Goal: Find specific page/section: Find specific page/section

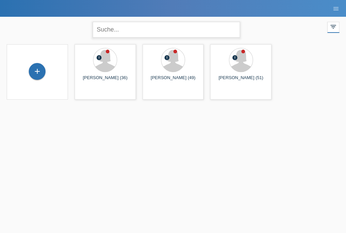
click at [124, 27] on input "text" at bounding box center [166, 30] width 147 height 16
paste input "rRij3jDWLHB16SfkiphK0kKwI"
type input "rRij3jDWLHB16SfkiphK0kKwI"
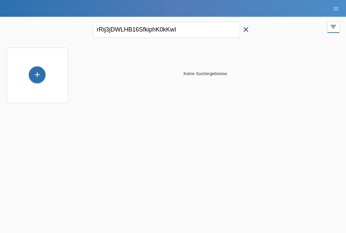
click at [248, 29] on icon "close" at bounding box center [246, 29] width 8 height 8
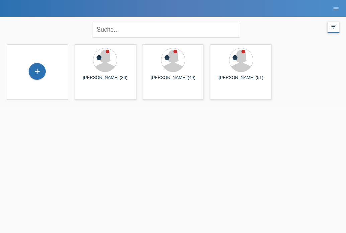
click at [332, 30] on div "filter_list" at bounding box center [334, 27] width 12 height 11
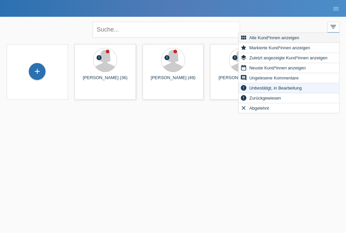
click at [285, 40] on span "Alle Kund*innen anzeigen" at bounding box center [275, 38] width 52 height 8
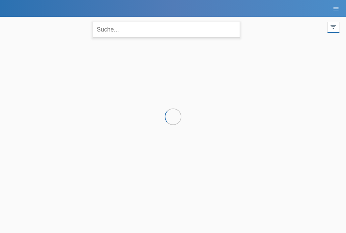
click at [109, 24] on input "text" at bounding box center [166, 30] width 147 height 16
paste input "rRij3jDWLHB16SfkiphK0kKwI"
type input "rRij3jDWLHB16SfkiphK0kKwI"
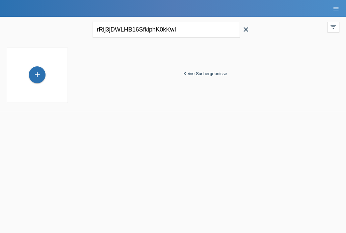
click at [248, 29] on icon "close" at bounding box center [246, 29] width 8 height 8
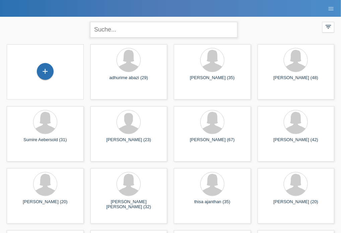
click at [140, 30] on input "text" at bounding box center [163, 30] width 147 height 16
paste input "rRij3jDWLHB16SfkiphK0kKwI"
type input "rRij3jDWLHB16SfkiphK0kKwI"
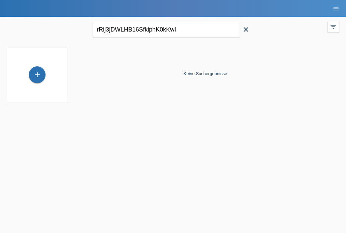
click at [247, 33] on icon "close" at bounding box center [246, 29] width 8 height 8
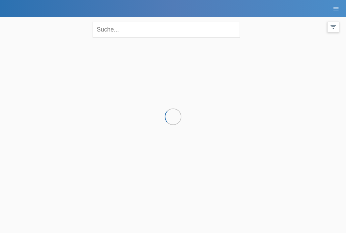
click at [334, 27] on icon "filter_list" at bounding box center [333, 26] width 7 height 7
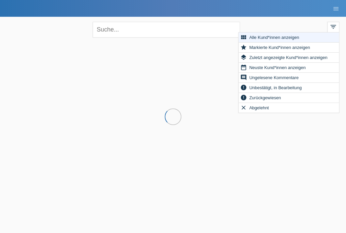
click at [142, 67] on div at bounding box center [173, 74] width 340 height 67
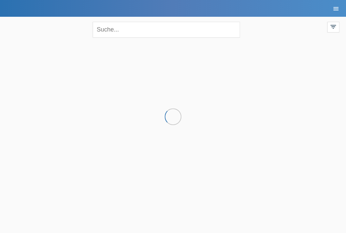
click at [333, 11] on icon "menu" at bounding box center [336, 8] width 7 height 7
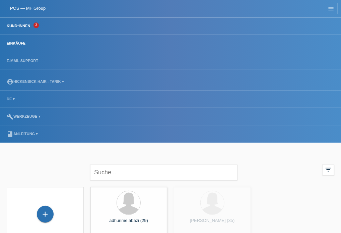
click at [26, 45] on link "Einkäufe" at bounding box center [15, 43] width 25 height 4
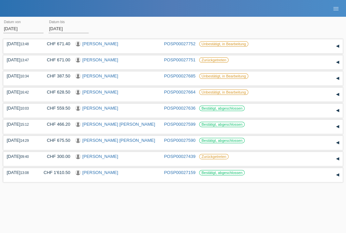
click at [343, 5] on ul "menu" at bounding box center [336, 8] width 20 height 17
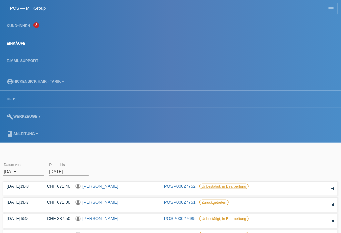
click at [326, 7] on li "menu" at bounding box center [329, 8] width 17 height 17
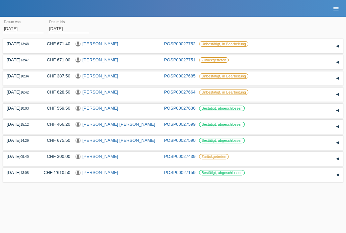
click at [334, 8] on icon "menu" at bounding box center [336, 8] width 7 height 7
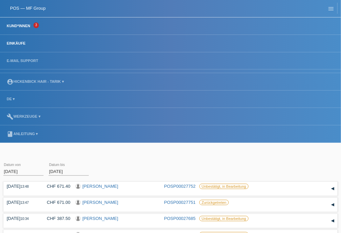
click at [15, 26] on link "Kund*innen" at bounding box center [18, 26] width 30 height 4
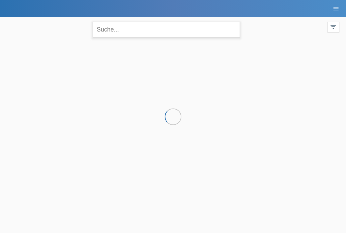
click at [133, 31] on input "text" at bounding box center [166, 30] width 147 height 16
paste input "rRij3jDWLHB16SfkiphK0kKwI"
type input "rRij3jDWLHB16SfkiphK0kKwI+"
click at [246, 29] on img at bounding box center [247, 29] width 7 height 7
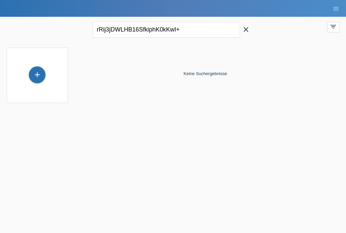
click at [246, 28] on icon "close" at bounding box center [246, 29] width 8 height 8
